Goal: Task Accomplishment & Management: Manage account settings

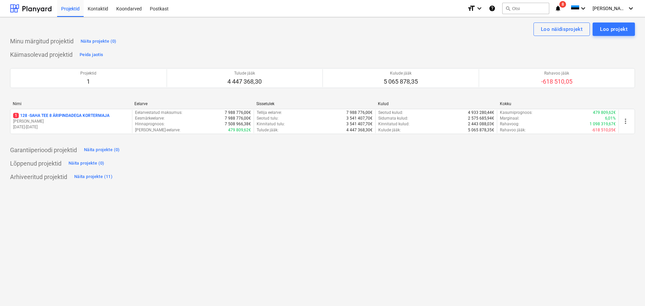
click at [63, 115] on p "1 128 - SAHA TEE 8 ÄRIPINDADEGA KORTERMAJA" at bounding box center [61, 116] width 96 height 6
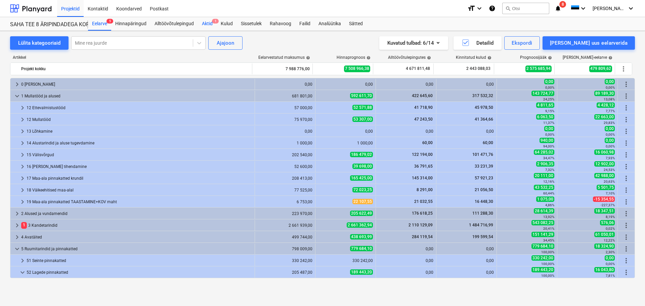
click at [210, 21] on div "Aktid 1" at bounding box center [207, 23] width 19 height 13
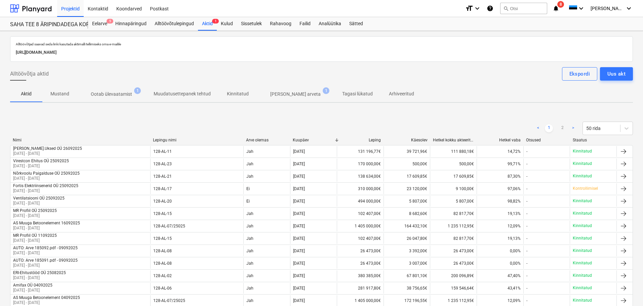
click at [284, 93] on p "[PERSON_NAME] arveta" at bounding box center [295, 94] width 50 height 7
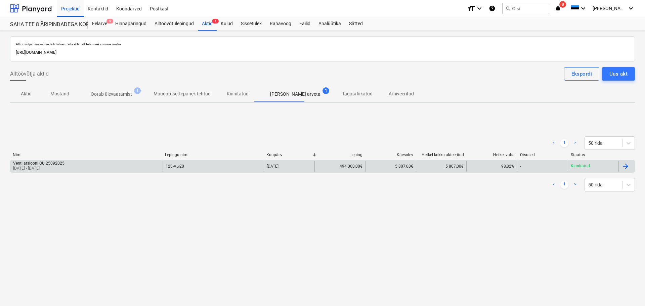
click at [37, 164] on div "Ventilatsiooni OÜ 25092025" at bounding box center [38, 163] width 51 height 5
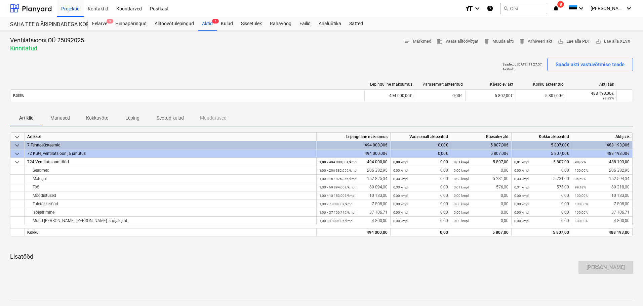
click at [172, 121] on p "Seotud kulud" at bounding box center [170, 118] width 27 height 7
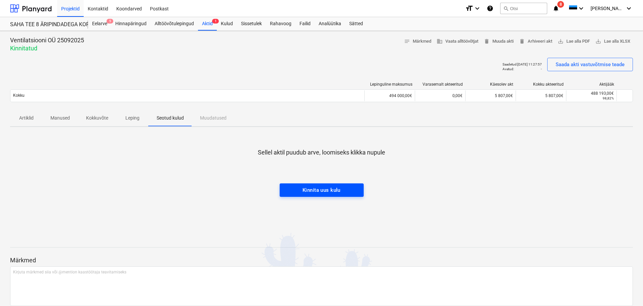
click at [323, 187] on div "Kinnita uus kulu" at bounding box center [321, 190] width 38 height 9
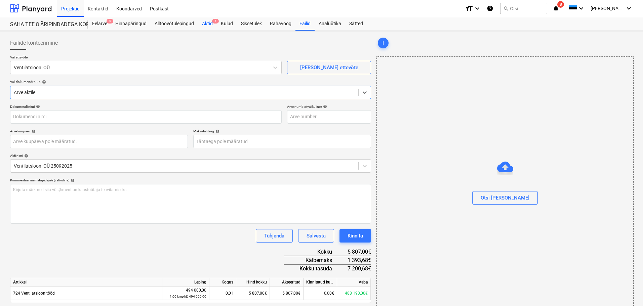
click at [205, 24] on div "Aktid 1" at bounding box center [207, 23] width 19 height 13
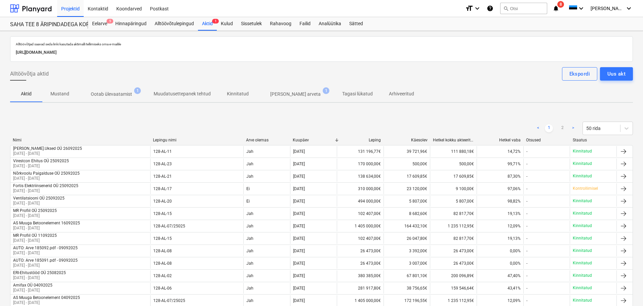
click at [115, 93] on p "Ootab ülevaatamist" at bounding box center [111, 94] width 41 height 7
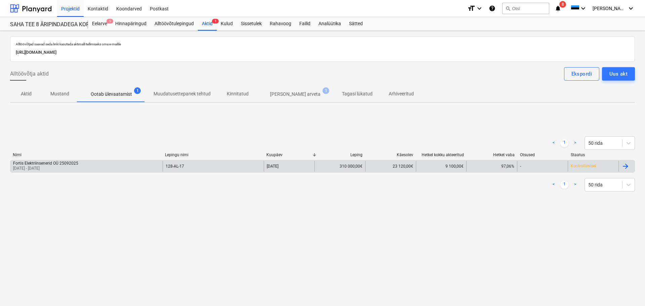
click at [98, 167] on div "Fortis Elektriinsenerid OÜ 25092025 [DATE] - [DATE]" at bounding box center [86, 166] width 152 height 11
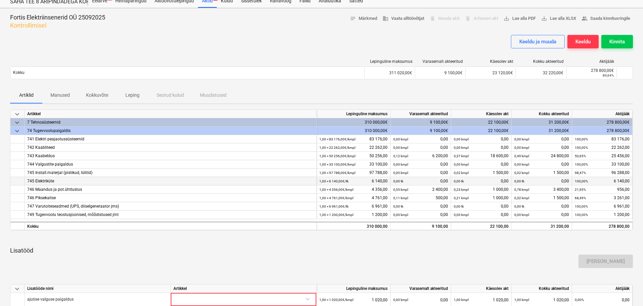
scroll to position [34, 0]
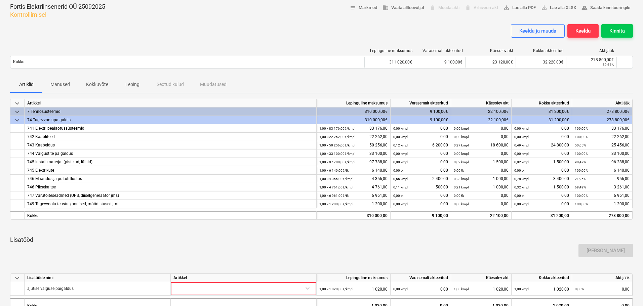
click at [339, 246] on div "[PERSON_NAME]" at bounding box center [321, 250] width 628 height 19
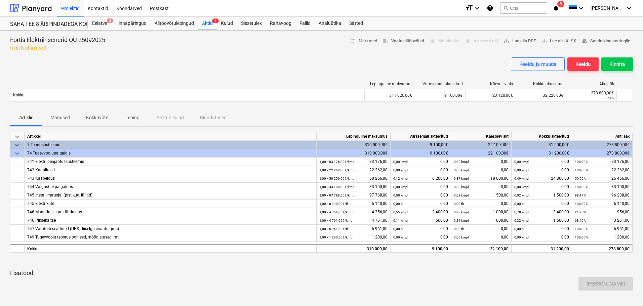
scroll to position [0, 0]
click at [183, 58] on div "Keeldu ja muuda Keeldu Kinnita" at bounding box center [321, 67] width 622 height 19
drag, startPoint x: 103, startPoint y: 24, endPoint x: 103, endPoint y: 28, distance: 3.7
click at [103, 24] on div "Eelarve 5" at bounding box center [99, 23] width 23 height 13
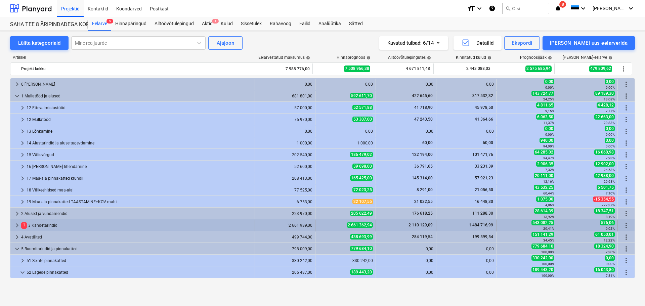
click at [17, 221] on div "keyboard_arrow_right" at bounding box center [17, 225] width 8 height 11
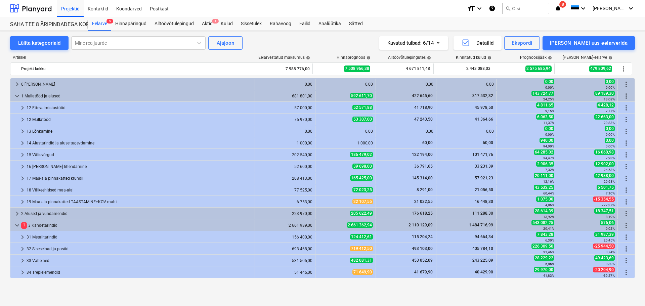
scroll to position [101, 0]
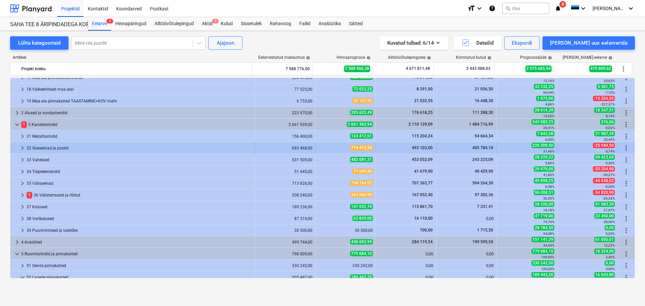
click at [45, 148] on div "32 Siseseinad ja postid" at bounding box center [139, 148] width 225 height 11
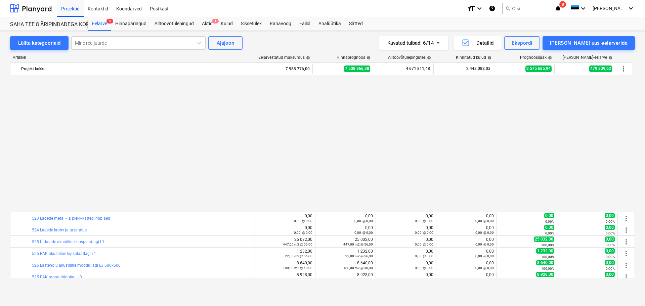
scroll to position [974, 0]
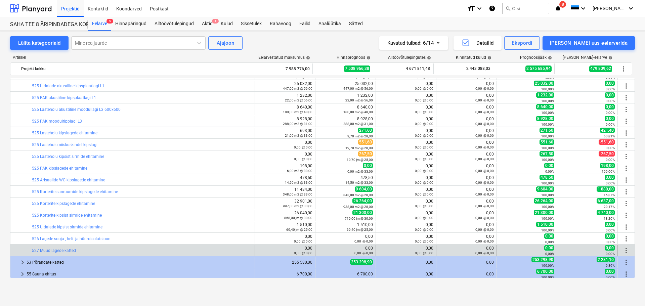
click at [624, 250] on span "more_vert" at bounding box center [626, 251] width 8 height 8
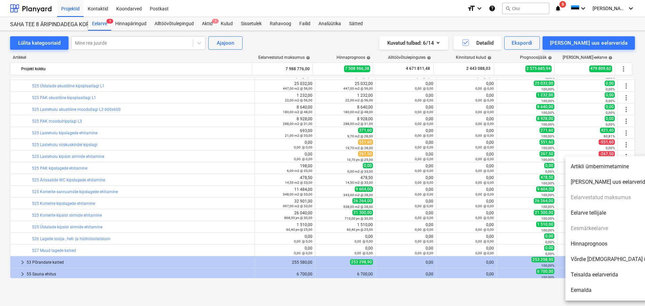
click at [213, 161] on div at bounding box center [322, 153] width 645 height 306
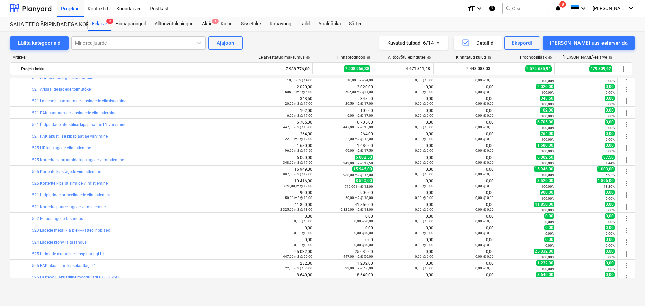
scroll to position [705, 0]
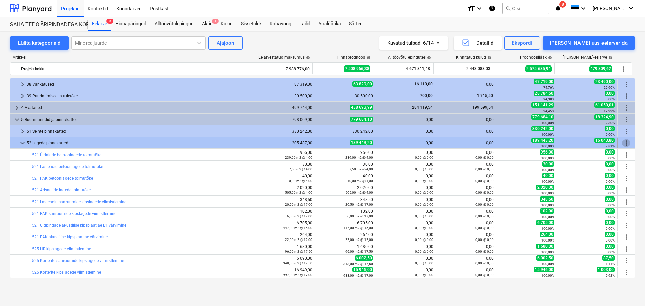
click at [624, 143] on span "more_vert" at bounding box center [626, 143] width 8 height 8
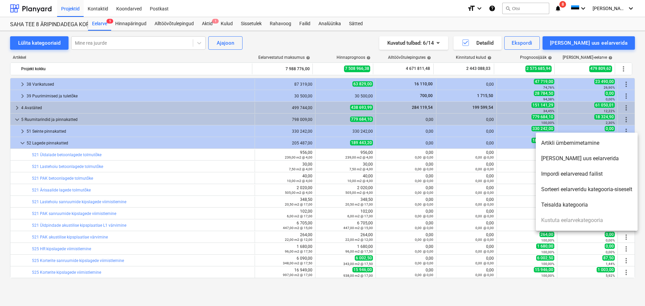
click at [584, 158] on li "[PERSON_NAME] uus eelarverida" at bounding box center [587, 158] width 102 height 15
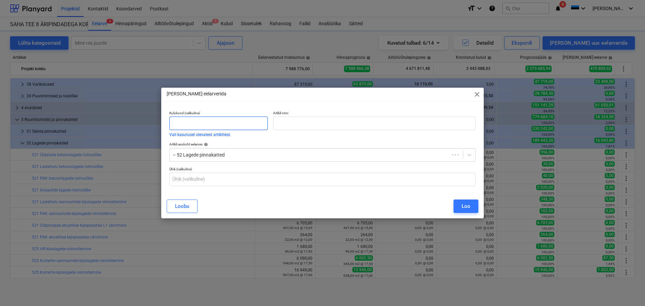
click at [191, 120] on input "text" at bounding box center [218, 123] width 98 height 13
type input "527"
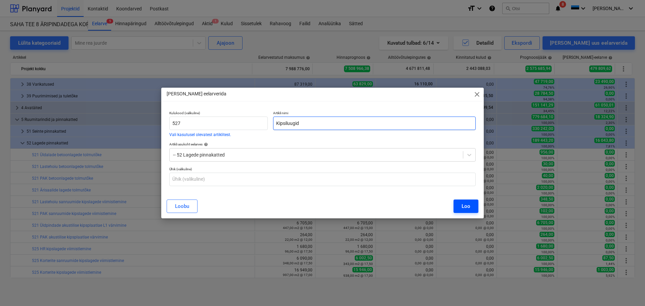
type input "Kipsiluugid"
click at [464, 207] on div "Loo" at bounding box center [466, 206] width 9 height 9
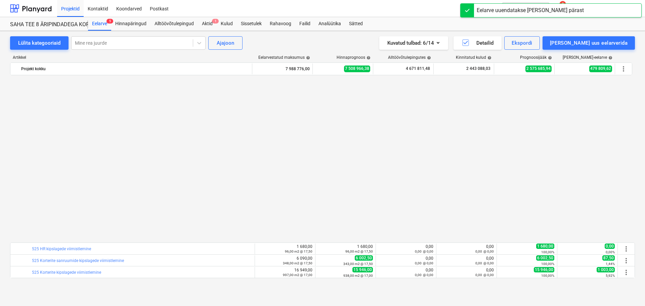
scroll to position [1109, 0]
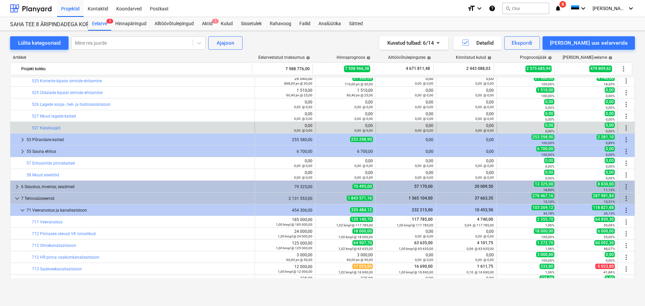
click at [625, 127] on span "more_vert" at bounding box center [626, 128] width 8 height 8
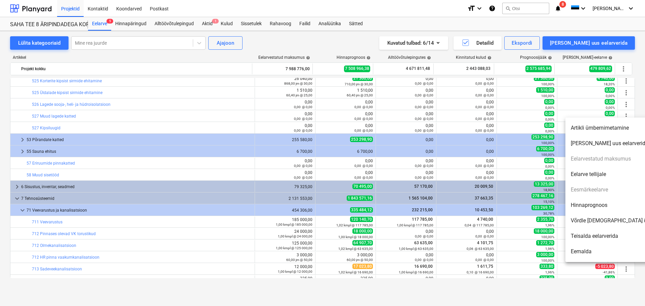
click at [447, 128] on div at bounding box center [322, 153] width 645 height 306
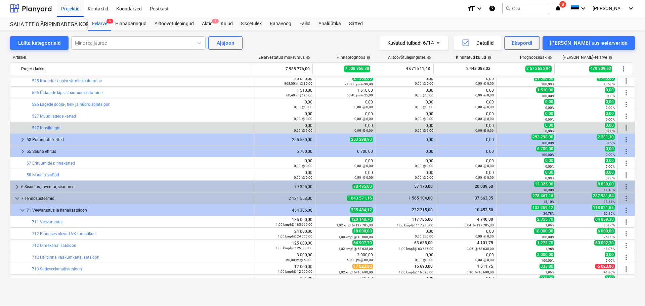
click at [622, 128] on span "more_vert" at bounding box center [626, 128] width 8 height 8
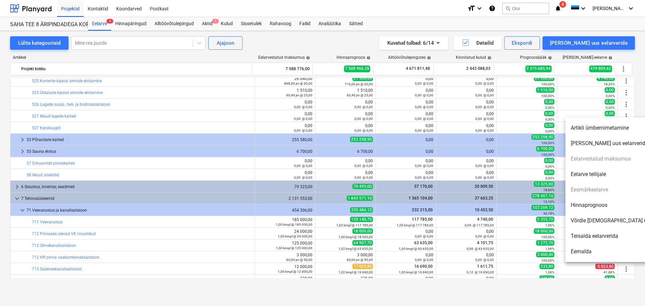
click at [581, 143] on li "[PERSON_NAME] uus eelarverida" at bounding box center [623, 143] width 116 height 15
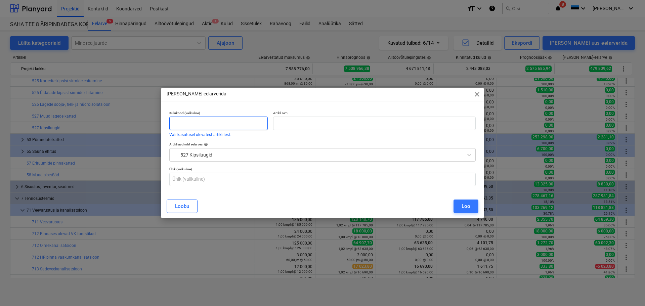
click at [205, 121] on input "text" at bounding box center [218, 123] width 98 height 13
type input "527"
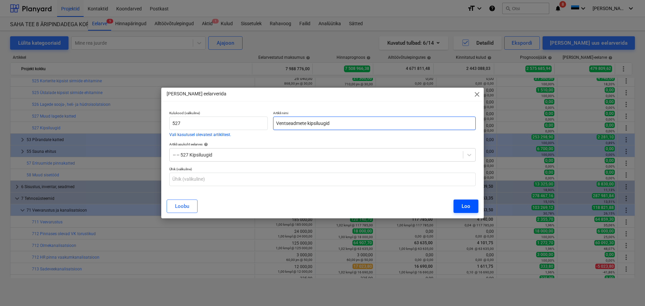
type input "Ventseadmete kipsiluugid"
click at [461, 204] on button "Loo" at bounding box center [465, 206] width 25 height 13
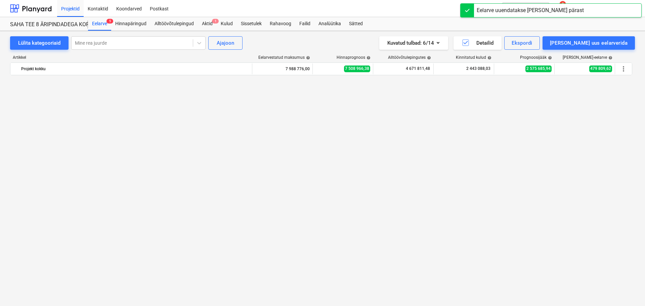
scroll to position [1109, 0]
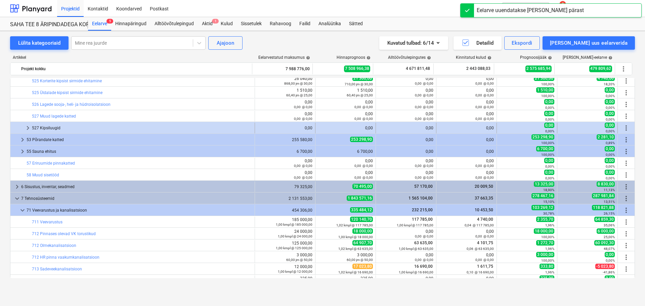
click at [27, 127] on span "keyboard_arrow_right" at bounding box center [28, 128] width 8 height 8
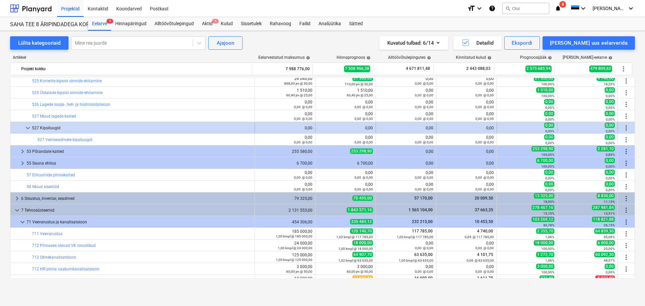
click at [622, 127] on span "more_vert" at bounding box center [626, 128] width 8 height 8
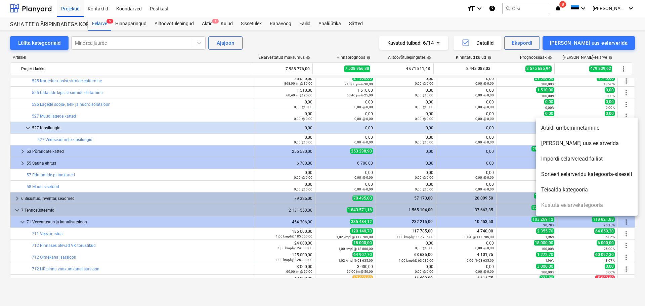
click at [570, 146] on li "[PERSON_NAME] uus eelarverida" at bounding box center [587, 143] width 102 height 15
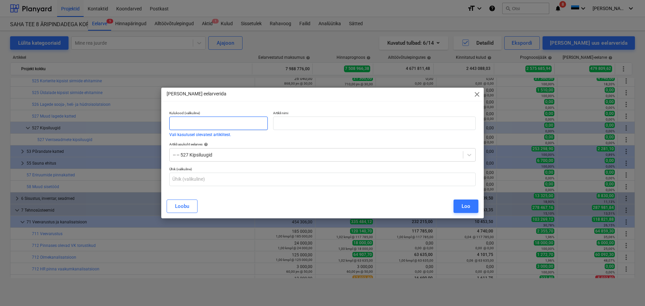
click at [205, 125] on input "text" at bounding box center [218, 123] width 98 height 13
type input "527"
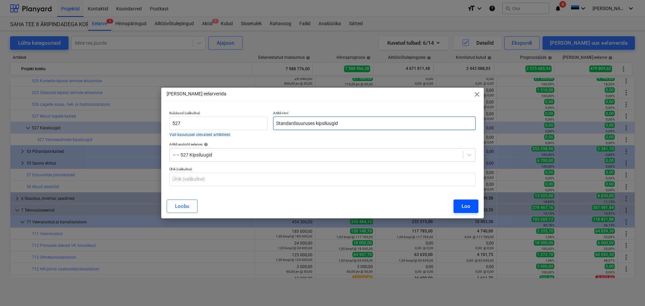
type input "Standardsuuruses kipsiluugid"
click at [470, 208] on div "Loo" at bounding box center [466, 206] width 9 height 9
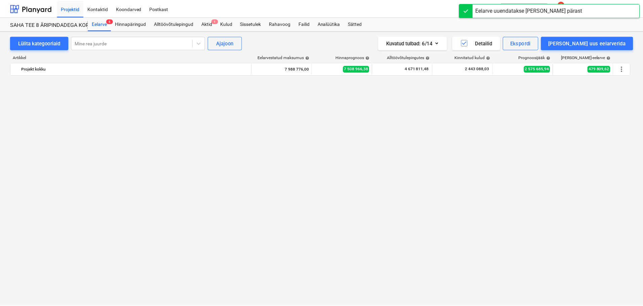
scroll to position [1109, 0]
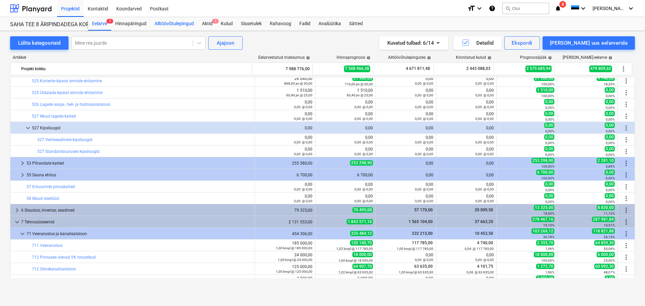
click at [187, 23] on div "Alltöövõtulepingud" at bounding box center [173, 23] width 47 height 13
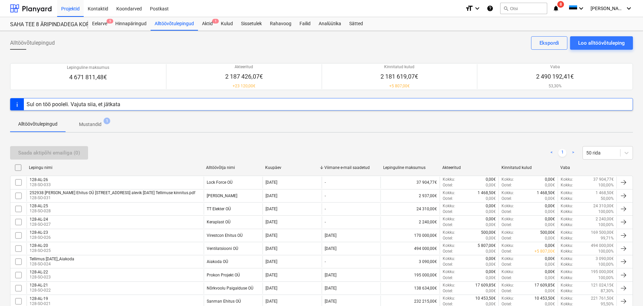
click at [124, 106] on div "Sul on töö pooleli. Vajuta siia, et jätkata" at bounding box center [321, 104] width 622 height 12
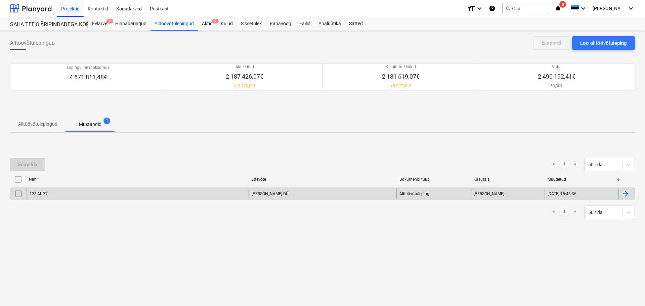
click at [174, 194] on div "128,AL-27" at bounding box center [138, 193] width 222 height 11
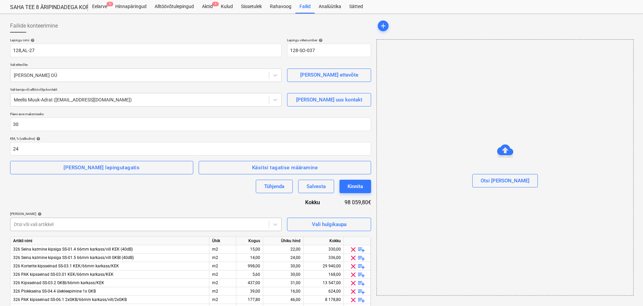
click at [120, 226] on body "Projektid Kontaktid Koondarved Postkast format_size keyboard_arrow_down help se…" at bounding box center [321, 136] width 643 height 306
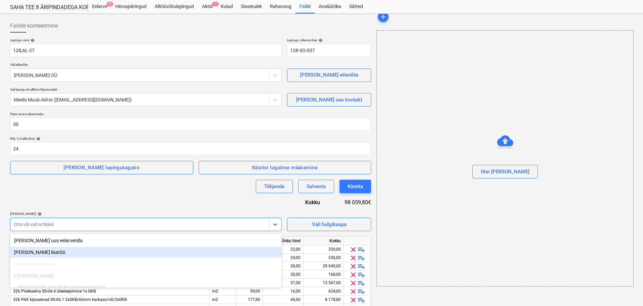
scroll to position [50, 0]
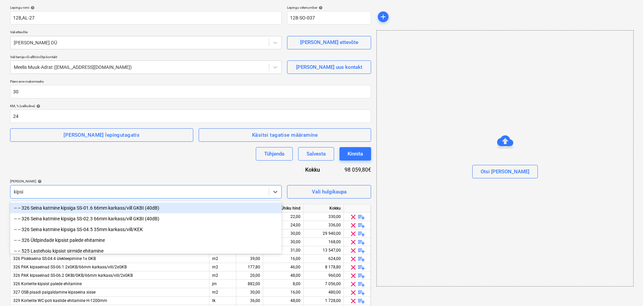
type input "kipsil"
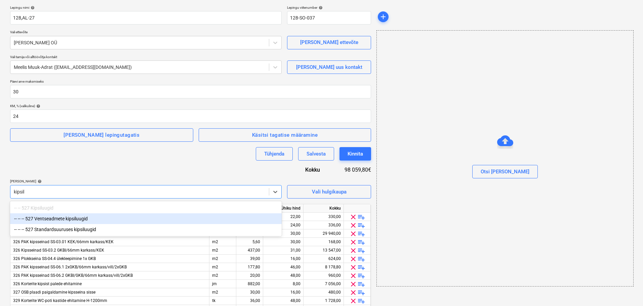
click at [67, 223] on div "-- -- -- 527 Ventseadmete kipsiluugid" at bounding box center [145, 218] width 271 height 11
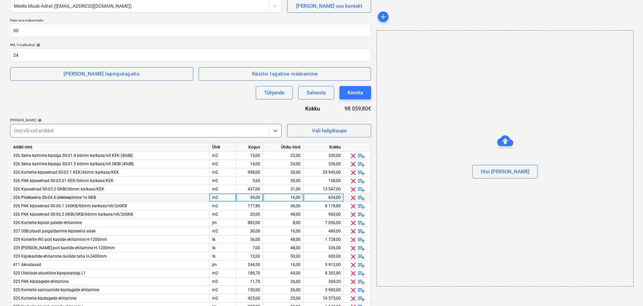
scroll to position [160, 0]
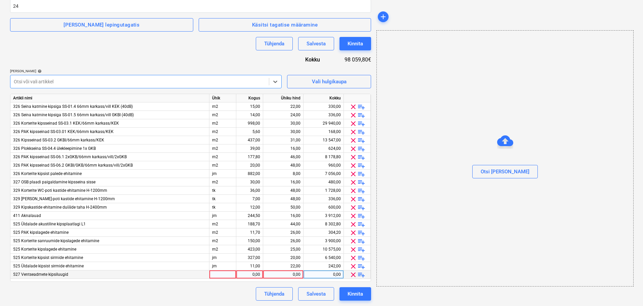
click at [221, 276] on div at bounding box center [222, 274] width 27 height 8
click at [359, 276] on span "playlist_add" at bounding box center [361, 275] width 8 height 8
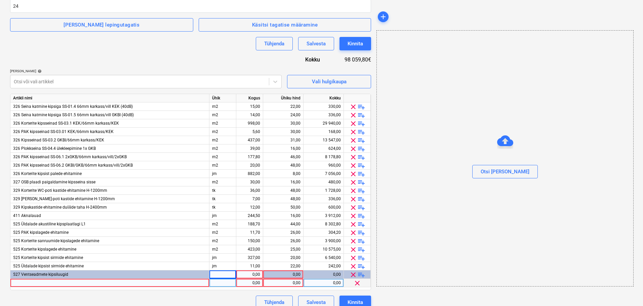
click at [133, 283] on div at bounding box center [109, 283] width 199 height 8
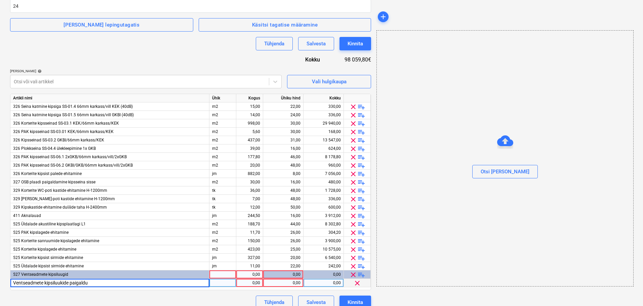
type input "Ventseadmete kipsiluukide paigaldus"
click at [224, 284] on div at bounding box center [222, 283] width 27 height 8
click at [259, 283] on div "1,00" at bounding box center [249, 283] width 21 height 8
type input "46"
click at [298, 282] on div "0,00" at bounding box center [283, 283] width 35 height 8
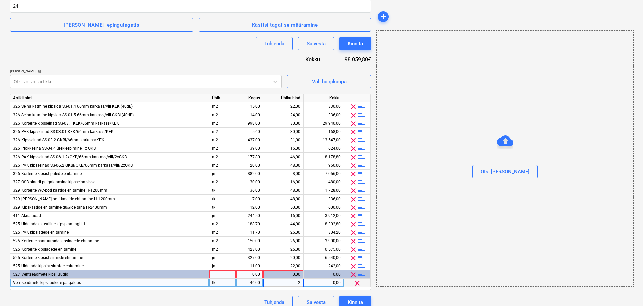
type input "20"
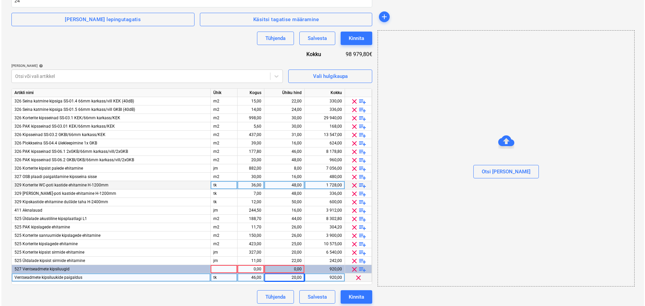
scroll to position [168, 0]
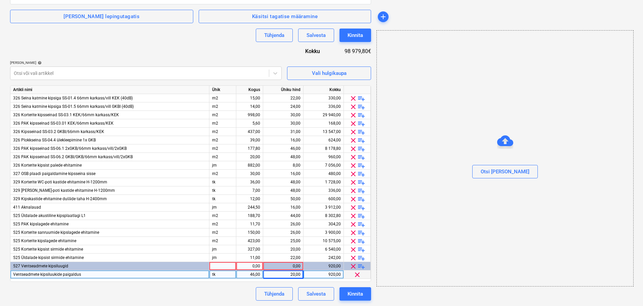
click at [229, 49] on div "Lepingu nimi help 128,AL-27 Lepingu viitenumber help 128-SO-037 Vali ettevõte O…" at bounding box center [190, 94] width 361 height 414
click at [232, 213] on div "m2" at bounding box center [222, 216] width 27 height 8
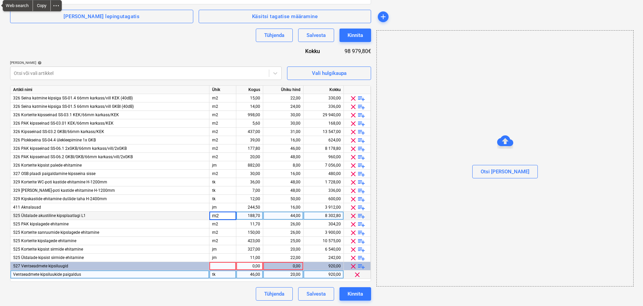
click at [232, 213] on input "m2" at bounding box center [222, 216] width 27 height 8
click at [246, 214] on div "188,70" at bounding box center [249, 216] width 21 height 8
click at [246, 214] on input "188,7" at bounding box center [249, 216] width 27 height 8
type input "236"
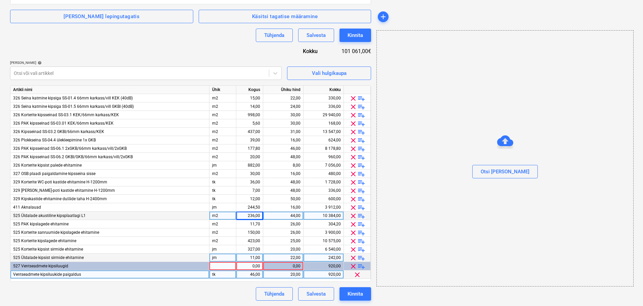
click at [242, 259] on div "11,00" at bounding box center [249, 258] width 21 height 8
type input "20"
click at [144, 50] on div "Lepingu nimi help 128,AL-27 Lepingu viitenumber help 128-SO-037 Vali ettevõte O…" at bounding box center [190, 94] width 361 height 414
click at [218, 269] on div at bounding box center [222, 266] width 27 height 8
type input "tk"
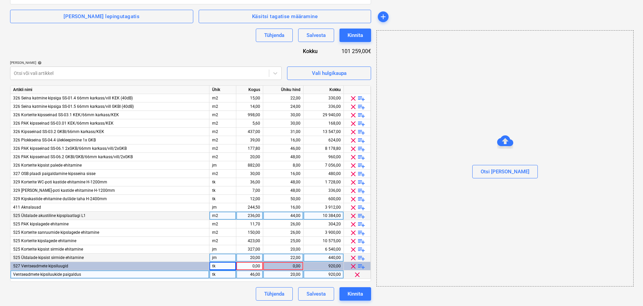
click at [257, 265] on div "0,00" at bounding box center [249, 266] width 21 height 8
click at [286, 263] on div "0,00" at bounding box center [283, 266] width 35 height 8
click at [245, 265] on div "0,00" at bounding box center [249, 266] width 21 height 8
type input "46"
click at [210, 294] on div "Tühjenda Salvesta Kinnita" at bounding box center [190, 293] width 361 height 13
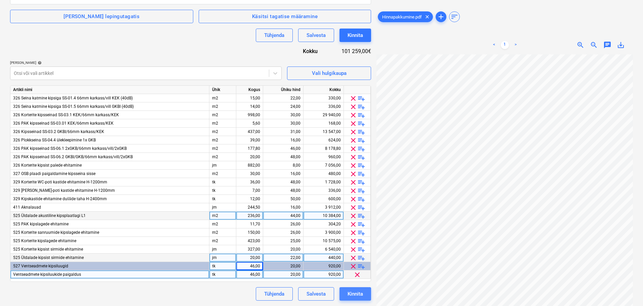
click at [351, 292] on div "Kinnita" at bounding box center [354, 294] width 15 height 9
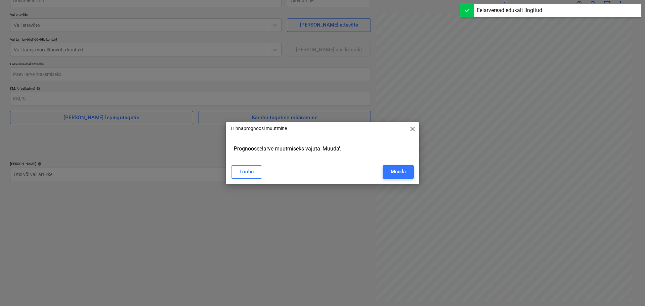
scroll to position [67, 0]
click at [236, 171] on button "Loobu" at bounding box center [246, 171] width 31 height 13
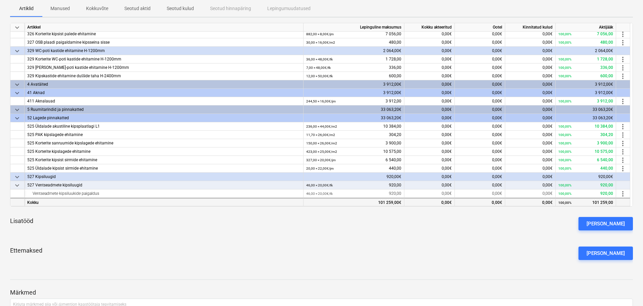
scroll to position [163, 0]
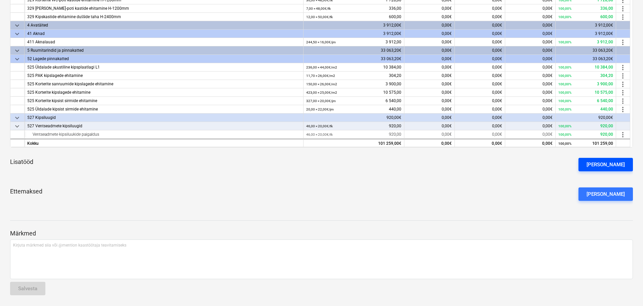
click at [604, 166] on div "[PERSON_NAME]" at bounding box center [605, 164] width 38 height 9
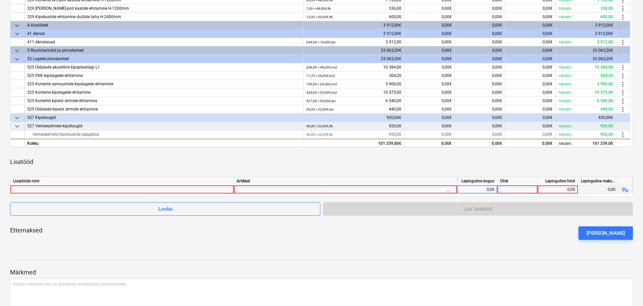
click at [170, 190] on div at bounding box center [122, 189] width 218 height 8
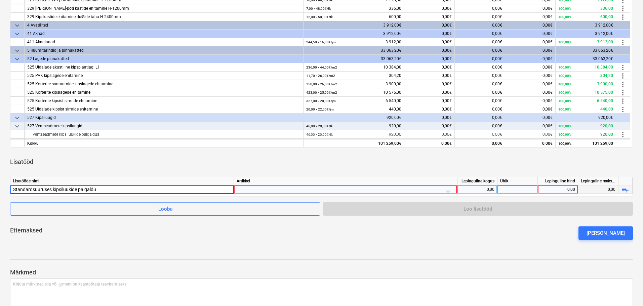
type input "Standardsuuruses kipsiluukide paigaldus"
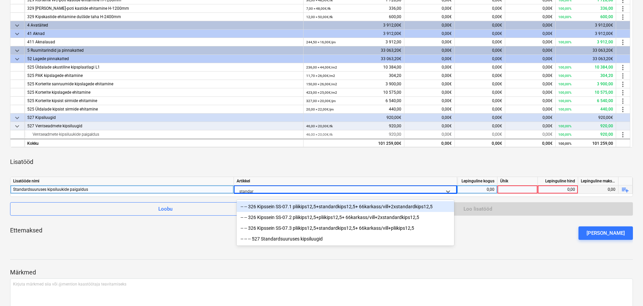
type input "standard"
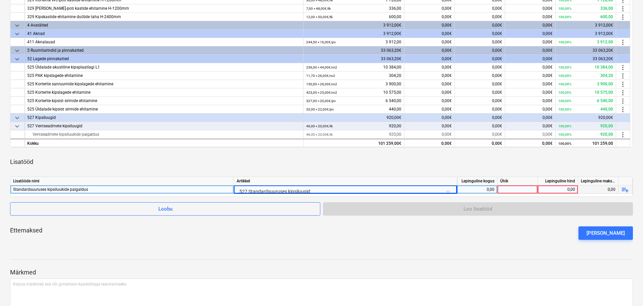
click at [507, 188] on div at bounding box center [517, 189] width 40 height 8
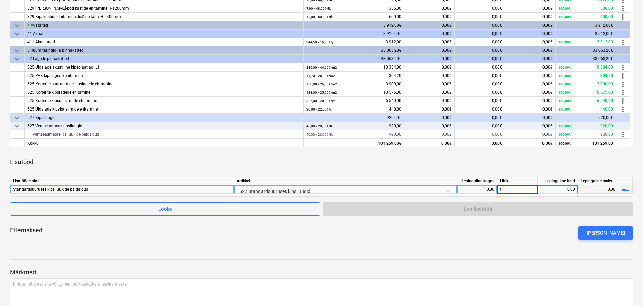
type input "tk"
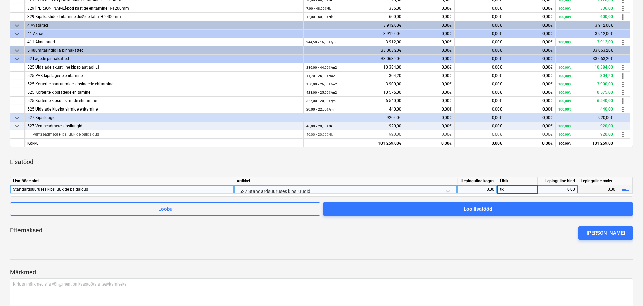
click at [563, 188] on div "0,00" at bounding box center [557, 189] width 35 height 8
type input "16"
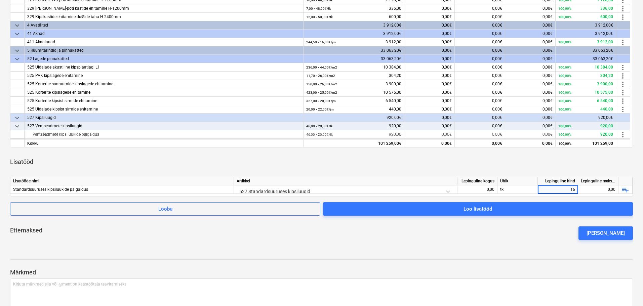
click at [483, 162] on div "Lisatööd" at bounding box center [321, 162] width 622 height 19
click at [499, 232] on div "Ettemaksed [PERSON_NAME] ettemaks" at bounding box center [321, 233] width 622 height 24
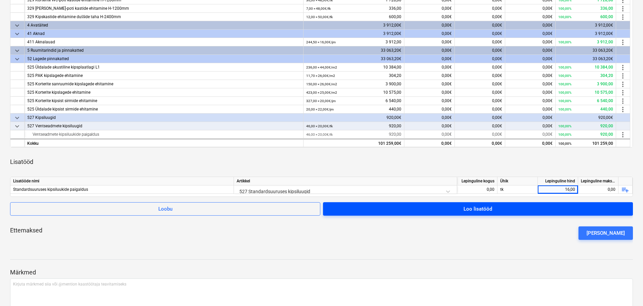
click at [456, 210] on span "Loo lisatööd" at bounding box center [478, 209] width 294 height 9
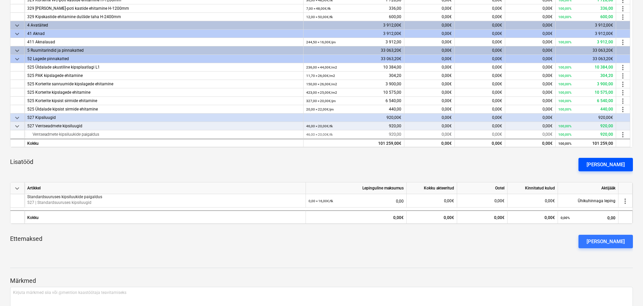
click at [607, 166] on div "[PERSON_NAME]" at bounding box center [605, 164] width 38 height 9
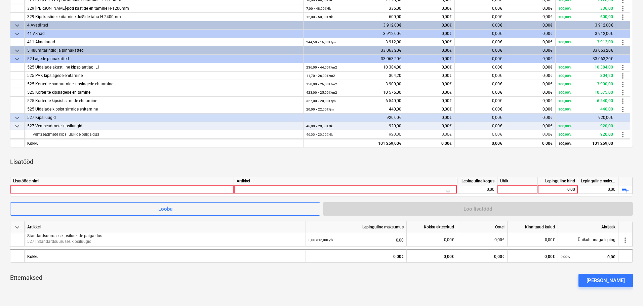
click at [92, 162] on div "Lisatööd" at bounding box center [321, 162] width 622 height 19
click at [46, 189] on div at bounding box center [122, 189] width 218 height 8
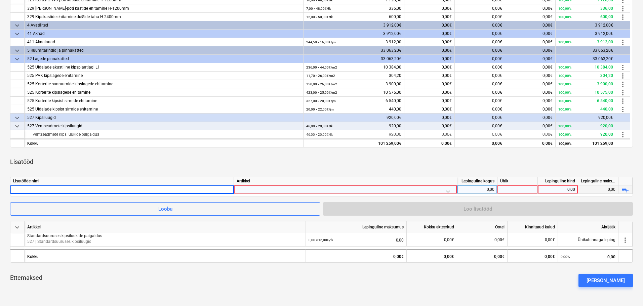
click at [94, 158] on div "Lisatööd" at bounding box center [321, 162] width 622 height 19
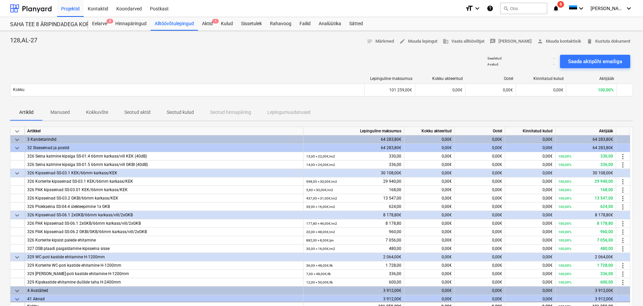
click at [126, 53] on div "Saadetud : - Avatud : - Saada aktipõhi emailiga" at bounding box center [321, 61] width 622 height 19
click at [184, 25] on div "Alltöövõtulepingud" at bounding box center [173, 23] width 47 height 13
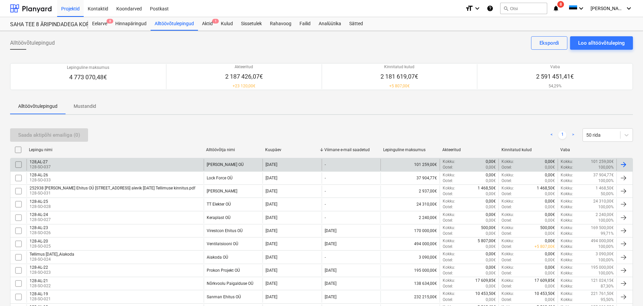
click at [17, 165] on input "checkbox" at bounding box center [18, 164] width 11 height 11
click at [48, 132] on div "Saada aktipõhi emailiga (1)" at bounding box center [49, 135] width 62 height 9
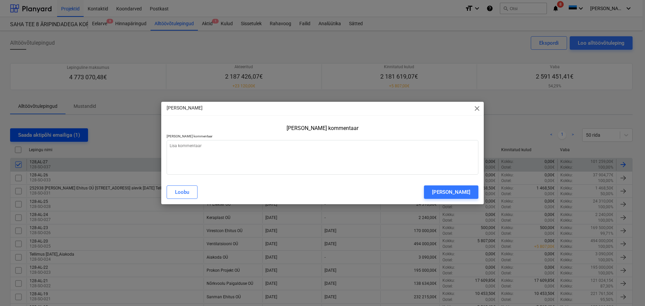
type textarea "x"
click at [187, 147] on textarea at bounding box center [323, 157] width 312 height 35
type textarea "T"
type textarea "x"
type textarea "Te"
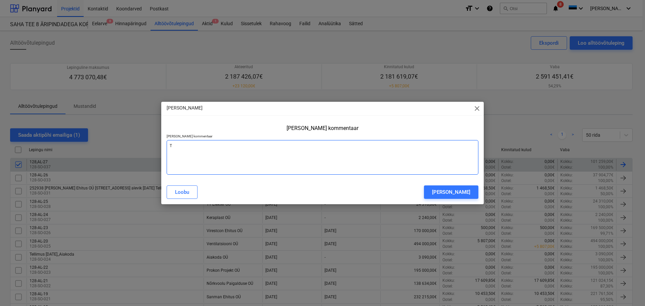
type textarea "x"
type textarea "Ter"
type textarea "x"
type textarea "Tere"
type textarea "x"
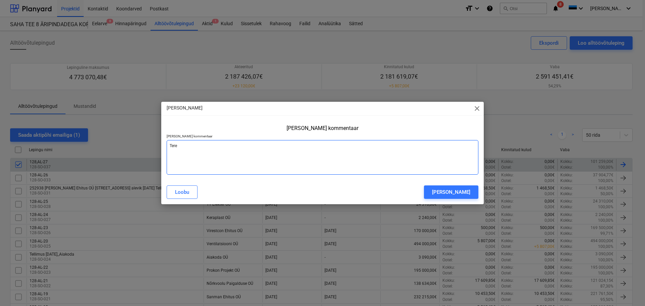
type textarea "Tere."
type textarea "x"
type textarea "Tere."
type textarea "x"
type textarea "Tere. S"
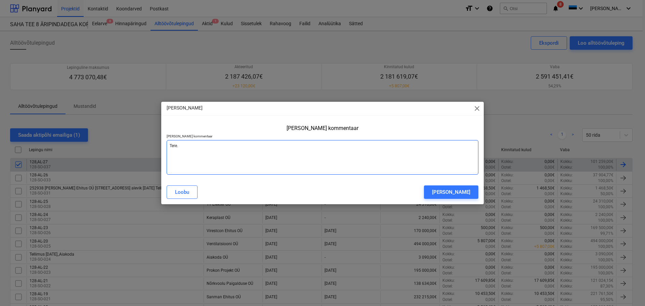
type textarea "x"
type textarea "Tere. Sa"
type textarea "x"
type textarea "Tere. Saa"
type textarea "x"
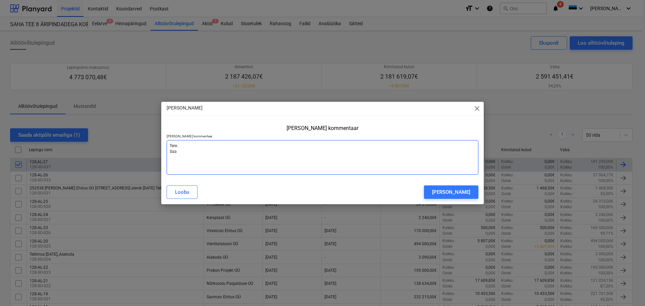
type textarea "Tere. Saad"
type textarea "x"
type textarea "Tere. [GEOGRAPHIC_DATA]"
type textarea "x"
type textarea "Tere. [GEOGRAPHIC_DATA]"
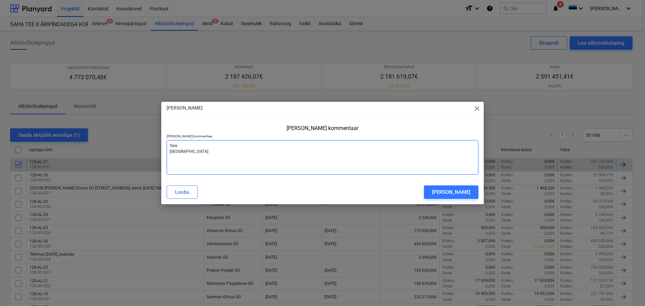
type textarea "x"
type textarea "Tere. [GEOGRAPHIC_DATA]"
type textarea "x"
type textarea "Tere. Saadan l"
type textarea "x"
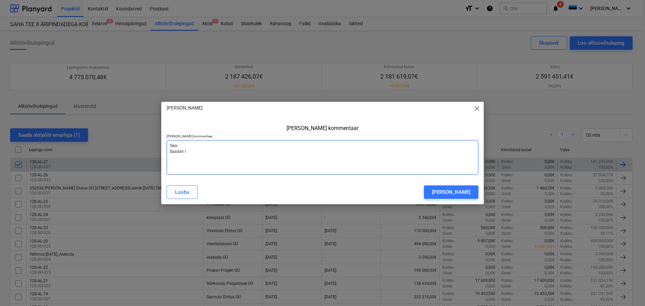
type textarea "Tere. Saadan le"
type textarea "x"
type textarea "Tere. Saadan lep"
type textarea "x"
type textarea "Tere. Saadan lepi"
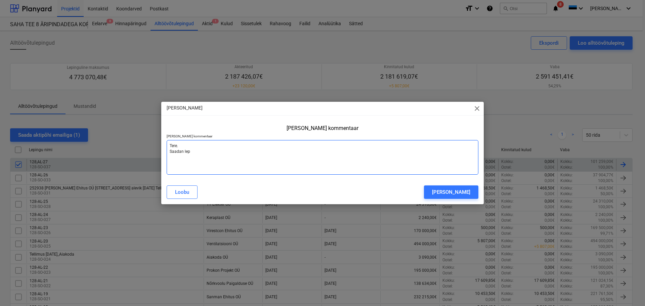
type textarea "x"
type textarea "Tere. [PERSON_NAME]"
type textarea "x"
type textarea "Tere. Saadan leping"
type textarea "x"
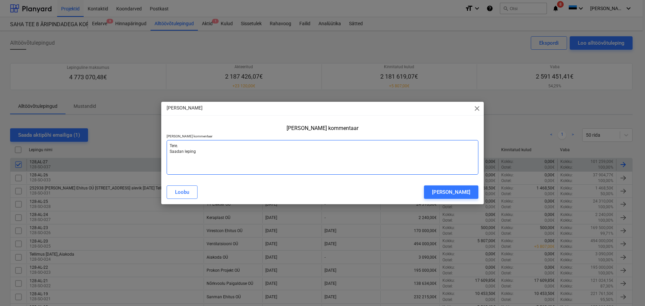
type textarea "Tere. Saadan lepingu"
type textarea "x"
type textarea "Tere. Saadan lepingul"
type textarea "x"
type textarea "Tere. Saadan lepinguli"
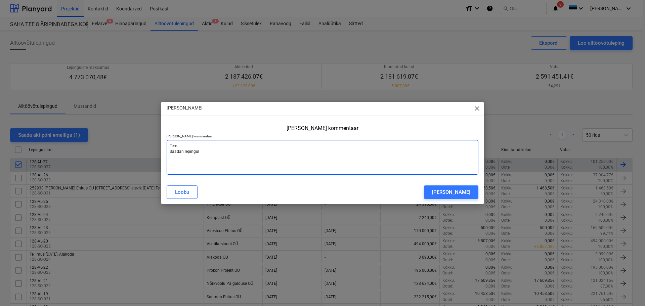
type textarea "x"
type textarea "Tere. Saadan lepingulis"
type textarea "x"
type textarea "Tere. Saadan lepingulise"
type textarea "x"
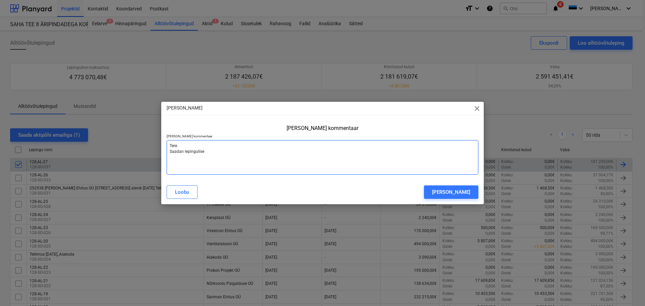
type textarea "Tere. Saadan lepingulise"
type textarea "x"
type textarea "Tere. Saadan lepingulise a"
type textarea "x"
type textarea "Tere. Saadan lepingulise ak"
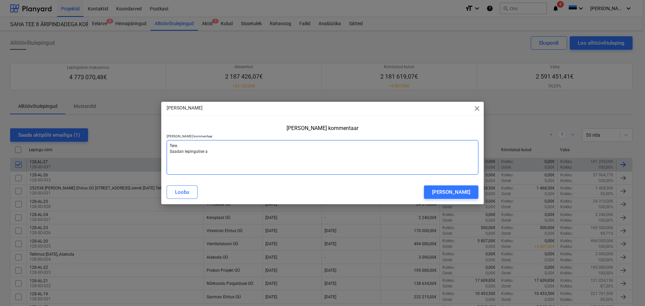
type textarea "x"
type textarea "Tere. Saadan lepingulise akt"
type textarea "x"
type textarea "Tere. Saadan lepingulise akti"
type textarea "x"
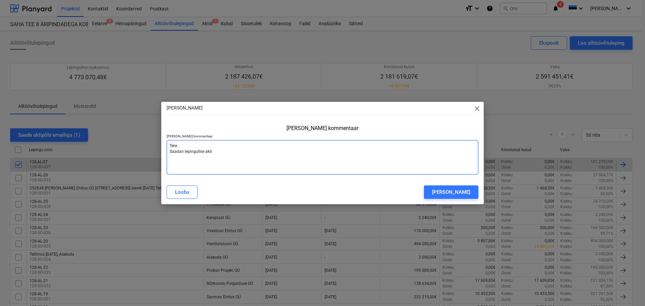
type textarea "Tere. Saadan lepingulise akti"
type textarea "x"
type textarea "Tere. Saadan lepingulise akti p"
type textarea "x"
type textarea "Tere. Saadan lepingulise akti põ"
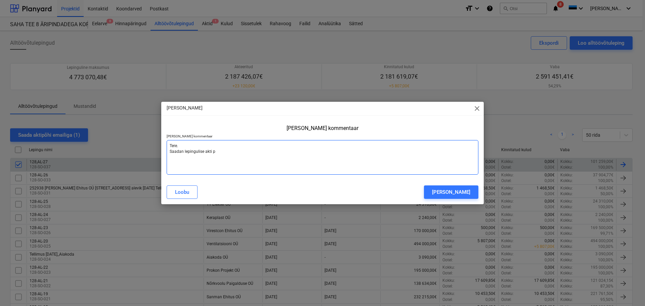
type textarea "x"
type textarea "Tere. Saadan lepingulise akti põh"
type textarea "x"
type textarea "Tere. Saadan lepingulise akti põhj"
type textarea "x"
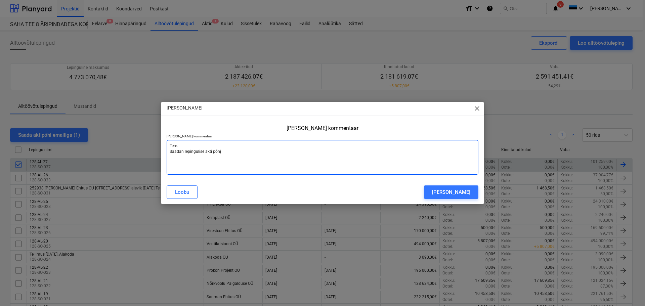
type textarea "Tere. Saadan lepingulise akti põhja"
type textarea "x"
type textarea "Tere. Saadan lepingulise akti põhja."
type textarea "x"
type textarea "Tere. Saadan lepingulise akti põhja."
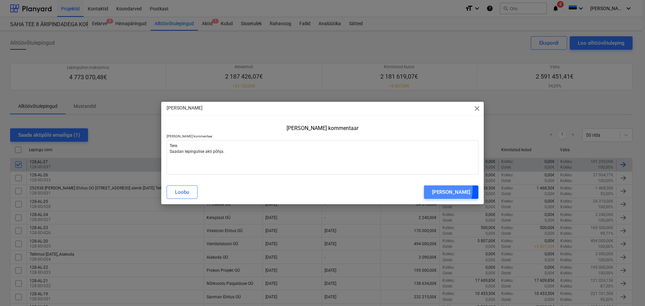
click at [438, 189] on button "[PERSON_NAME]" at bounding box center [451, 191] width 54 height 13
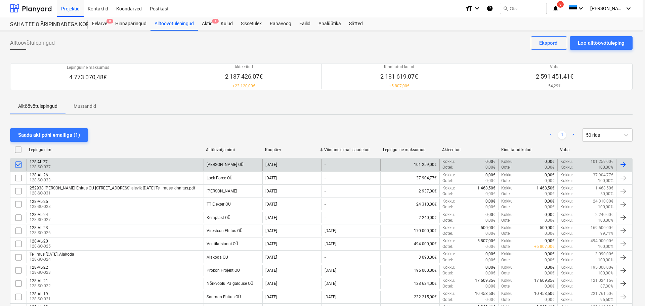
type textarea "x"
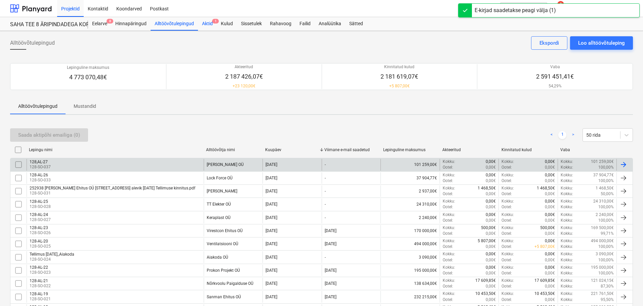
click at [208, 22] on div "Aktid 1" at bounding box center [207, 23] width 19 height 13
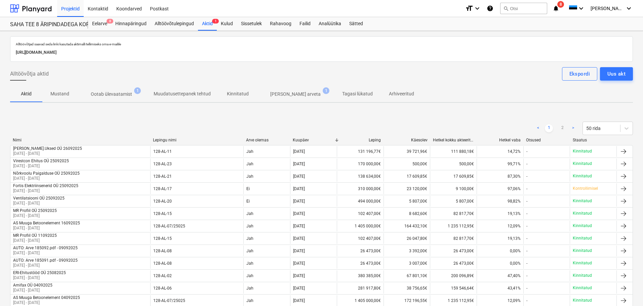
click at [105, 91] on p "Ootab ülevaatamist" at bounding box center [111, 94] width 41 height 7
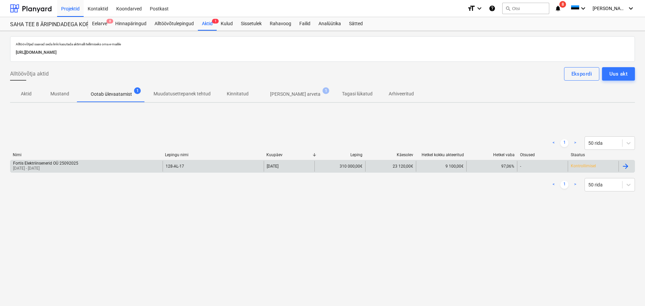
click at [84, 166] on div "Fortis Elektriinsenerid OÜ 25092025 [DATE] - [DATE]" at bounding box center [86, 166] width 152 height 11
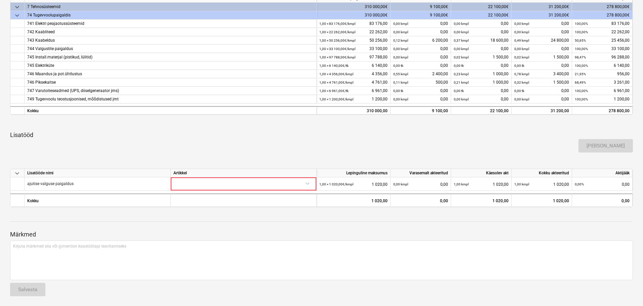
scroll to position [139, 0]
click at [335, 138] on div "[PERSON_NAME]" at bounding box center [321, 144] width 628 height 19
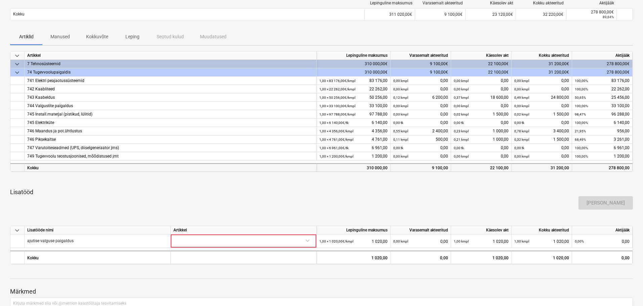
scroll to position [0, 0]
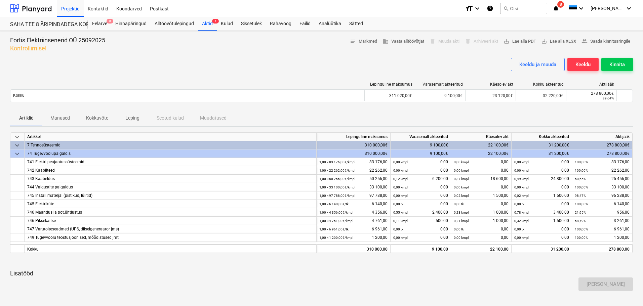
click at [299, 66] on div "Keeldu ja muuda Keeldu Kinnita" at bounding box center [321, 67] width 622 height 19
